Goal: Information Seeking & Learning: Learn about a topic

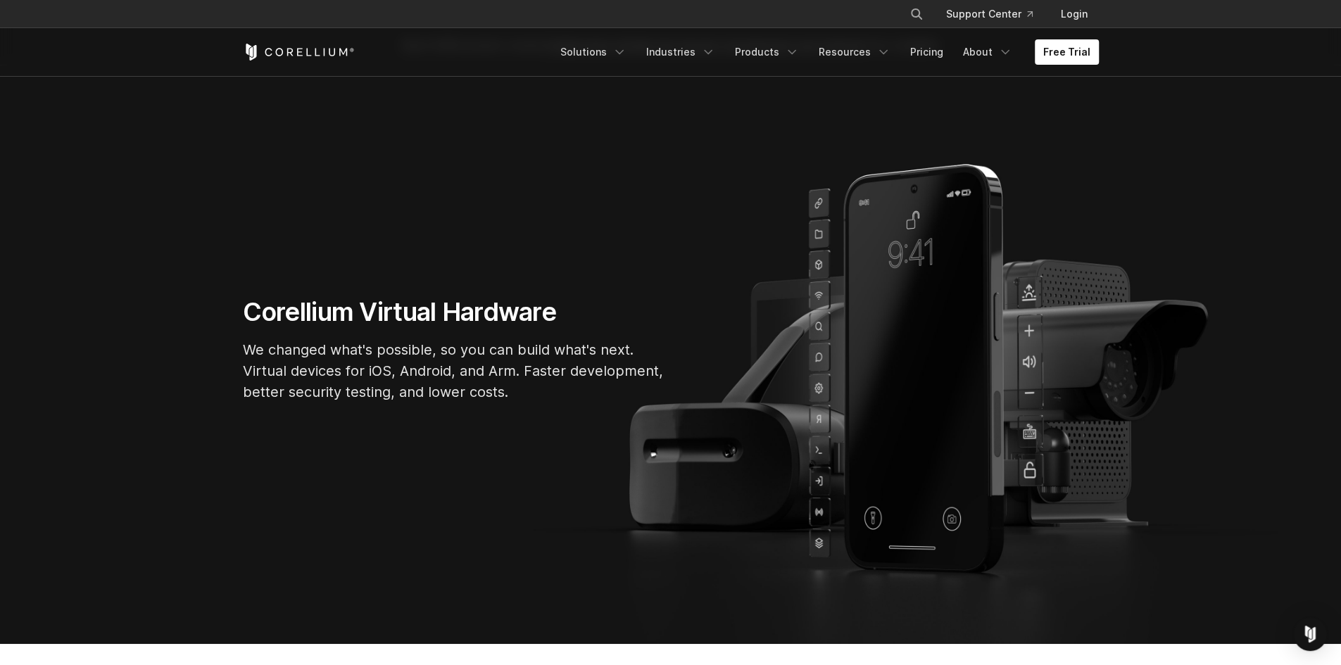
scroll to position [46, 0]
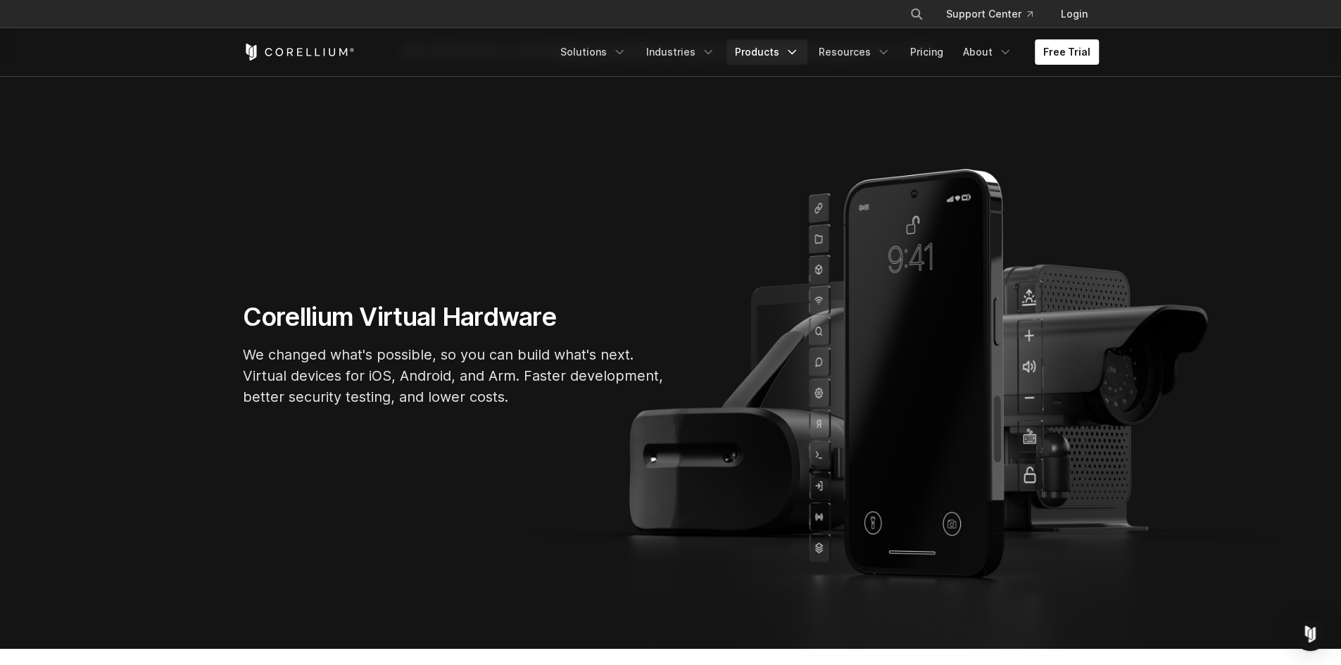
click at [770, 50] on link "Products" at bounding box center [766, 51] width 81 height 25
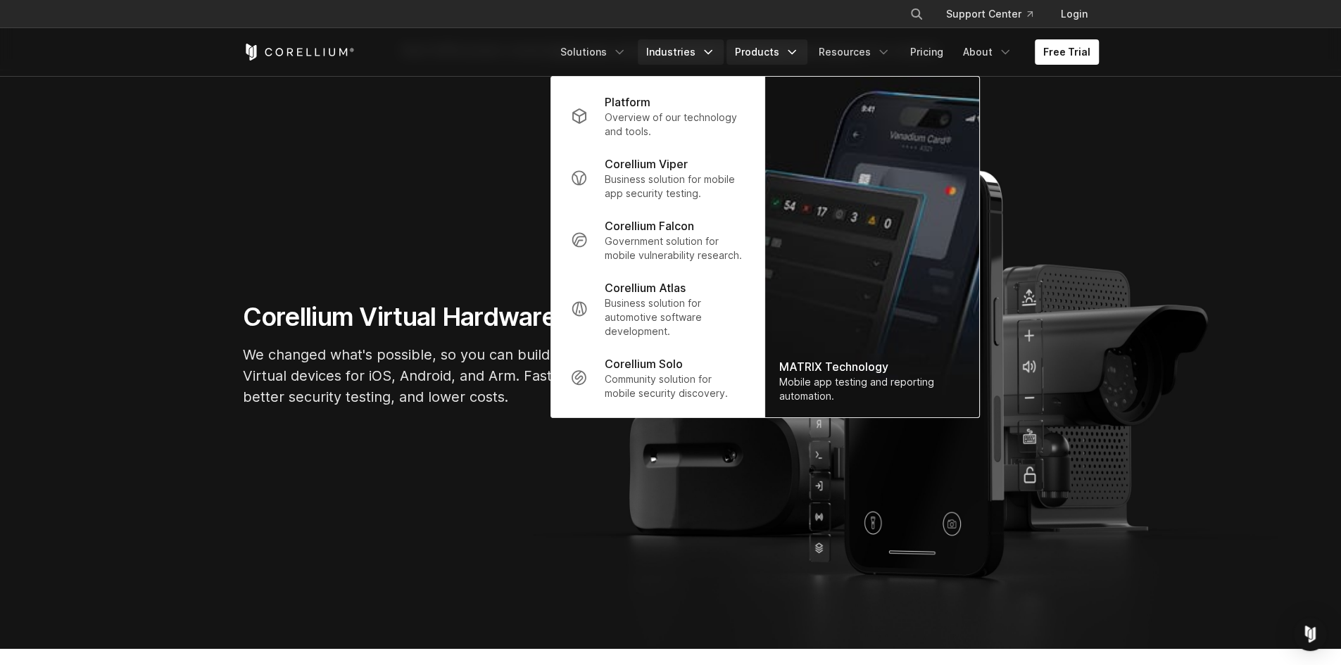
click at [711, 47] on icon "Navigation Menu" at bounding box center [708, 52] width 14 height 14
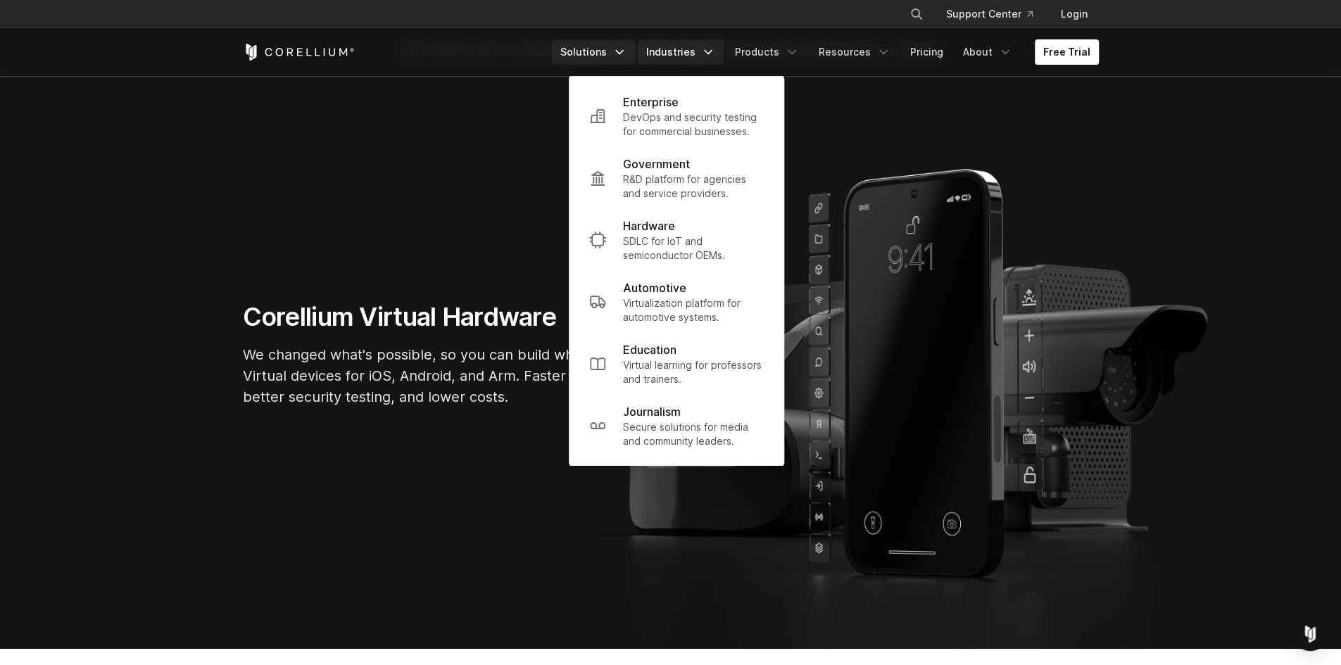
click at [604, 56] on link "Solutions" at bounding box center [593, 51] width 83 height 25
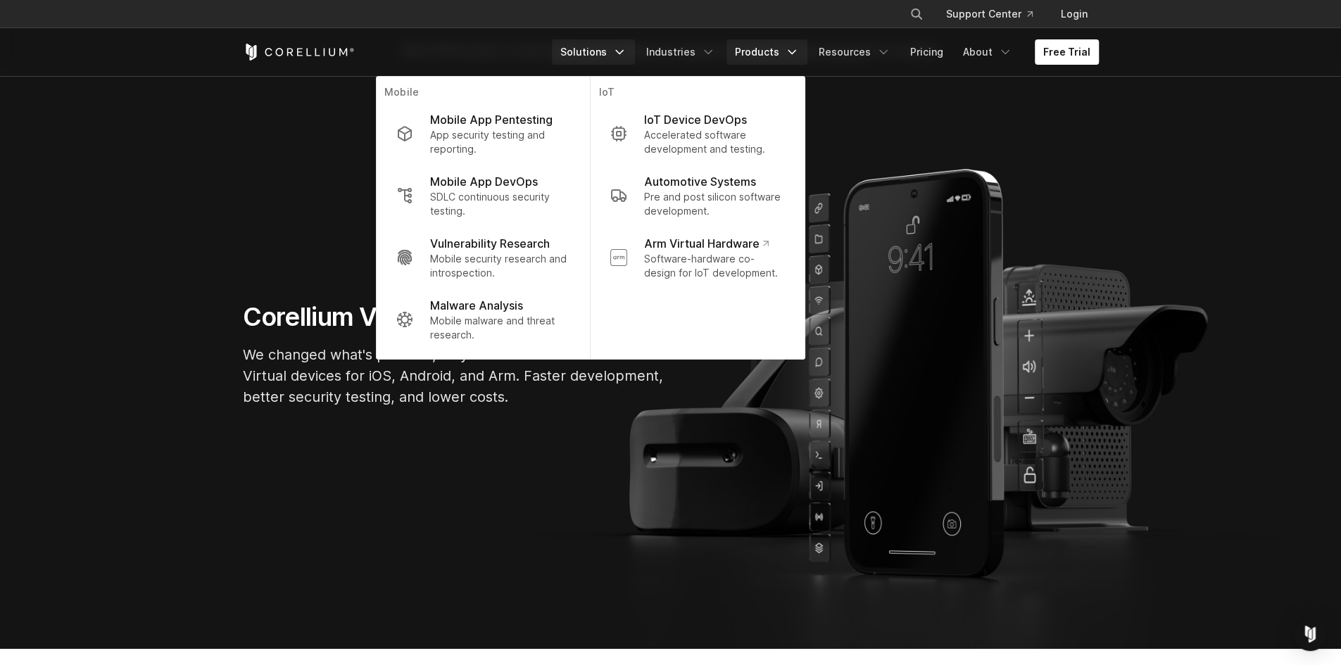
click at [783, 57] on link "Products" at bounding box center [766, 51] width 81 height 25
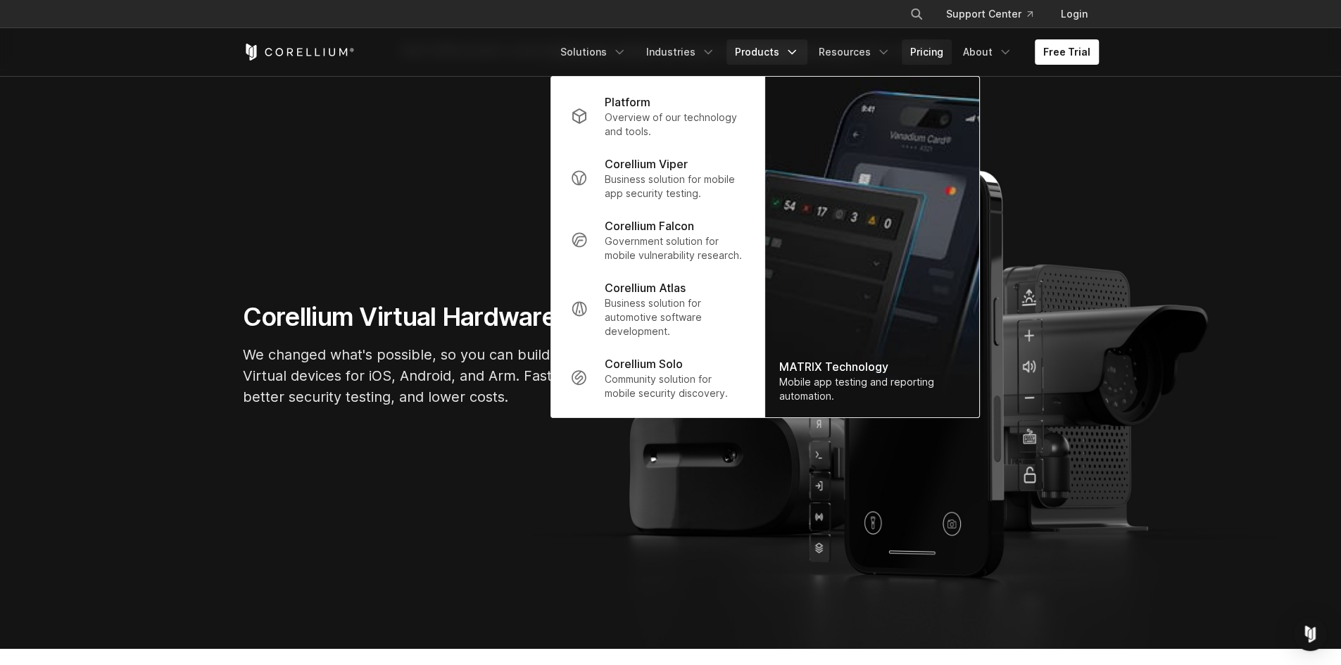
click at [928, 53] on link "Pricing" at bounding box center [927, 51] width 50 height 25
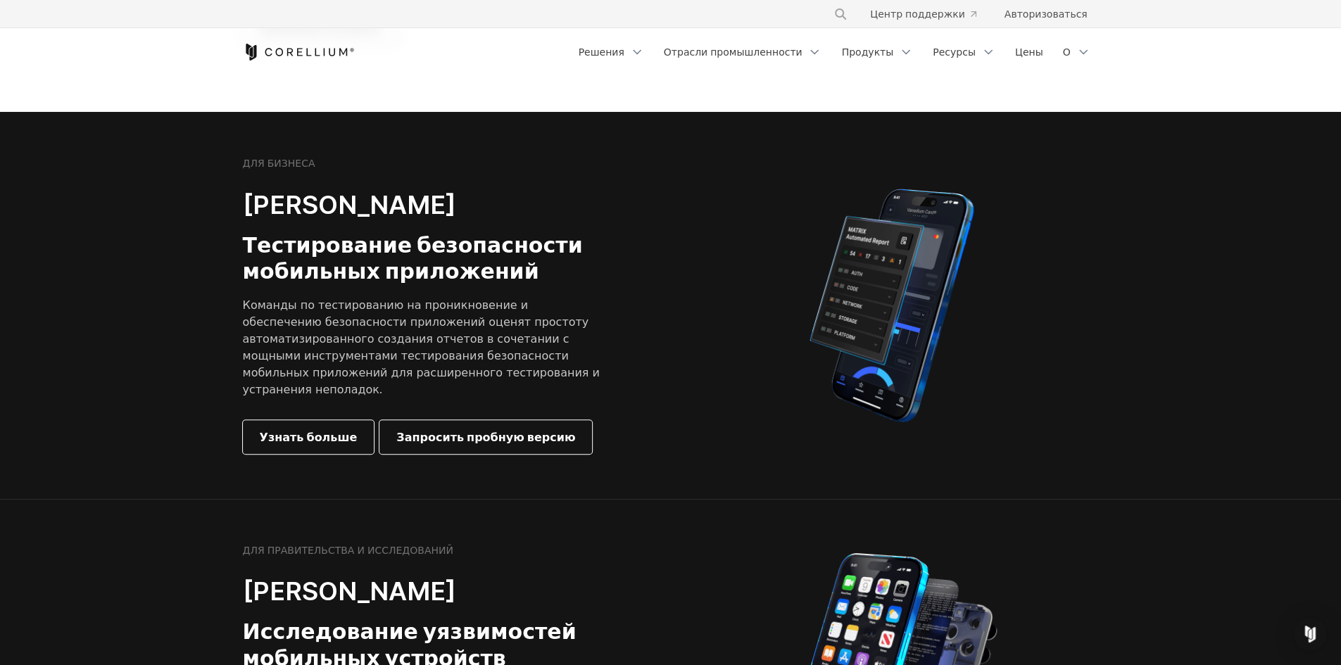
scroll to position [293, 0]
click at [343, 421] on link "Узнать больше" at bounding box center [309, 438] width 132 height 34
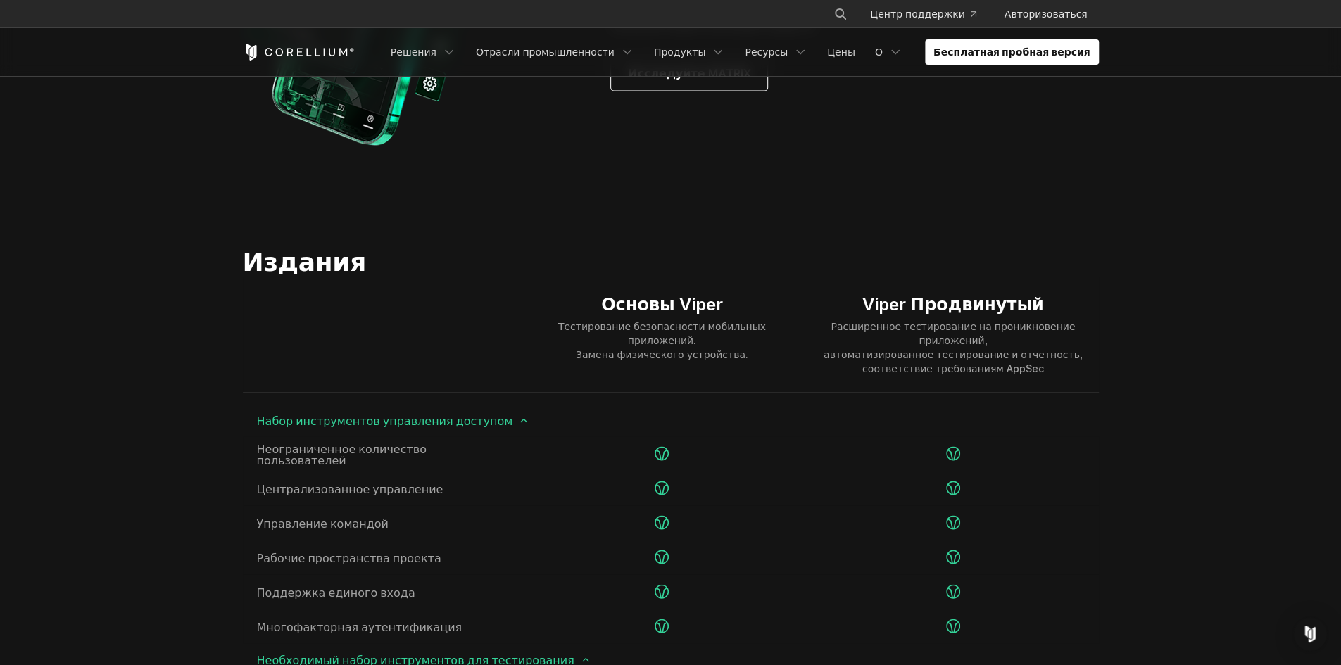
scroll to position [1801, 0]
click at [855, 51] on font "Цены" at bounding box center [841, 52] width 28 height 12
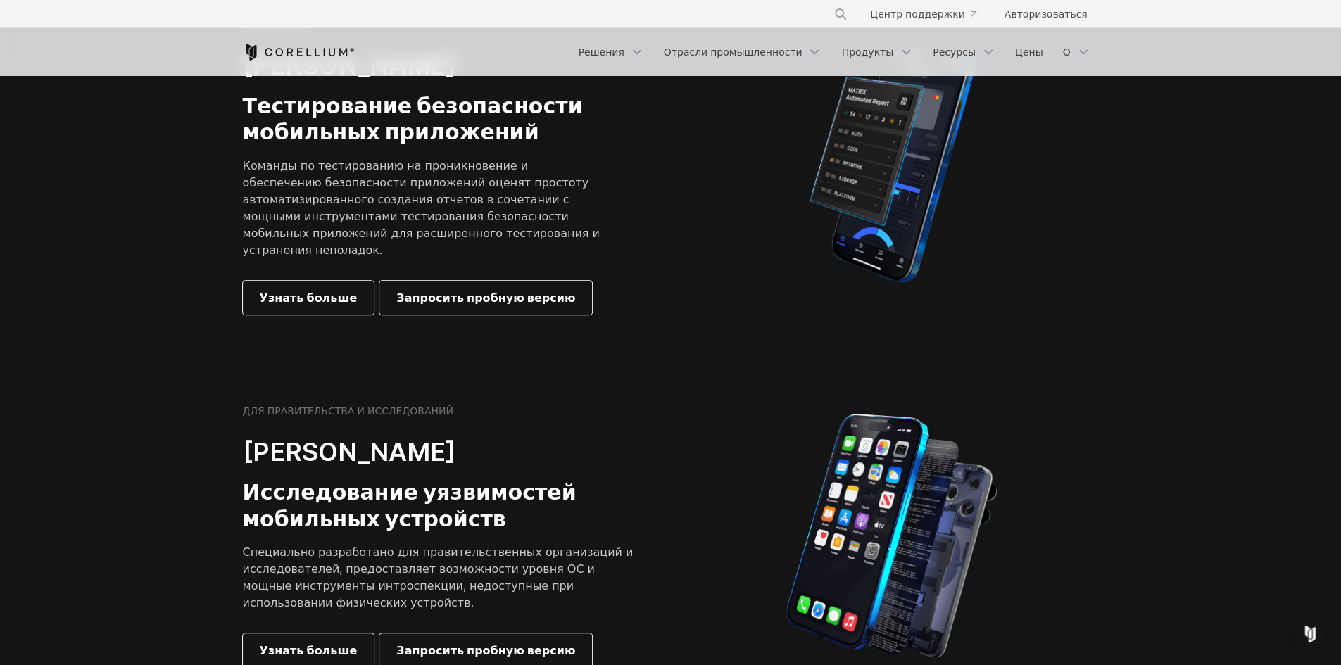
scroll to position [431, 0]
